Goal: Information Seeking & Learning: Find specific fact

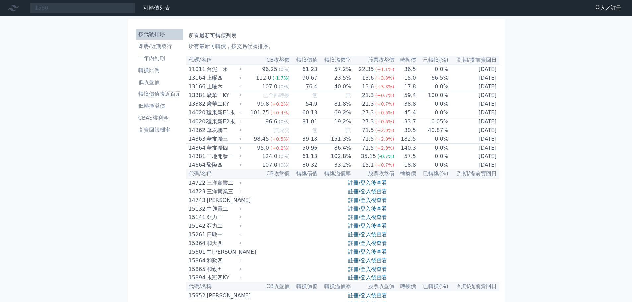
click at [84, 8] on input "1560" at bounding box center [82, 7] width 106 height 11
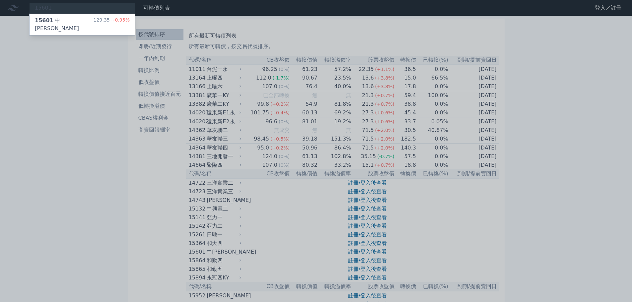
type input "15601"
click at [81, 17] on div "15601 中砂一 129.35 +0.95%" at bounding box center [83, 24] width 106 height 21
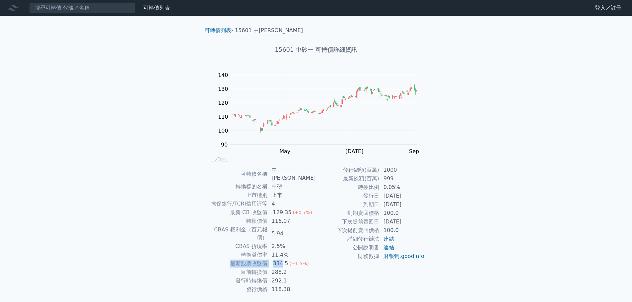
drag, startPoint x: 293, startPoint y: 243, endPoint x: 284, endPoint y: 245, distance: 8.8
click at [284, 245] on tbody "可轉債名稱 中砂一 轉換標的名稱 中砂 上市櫃別 上市 擔保銀行/TCRI信用評等 4 最新 CB 收盤價 129.35 (+0.7%) 轉換價值 116.0…" at bounding box center [261, 230] width 109 height 128
drag, startPoint x: 290, startPoint y: 259, endPoint x: 280, endPoint y: 260, distance: 10.7
click at [280, 268] on td "288.2" at bounding box center [292, 272] width 48 height 9
